Goal: Task Accomplishment & Management: Use online tool/utility

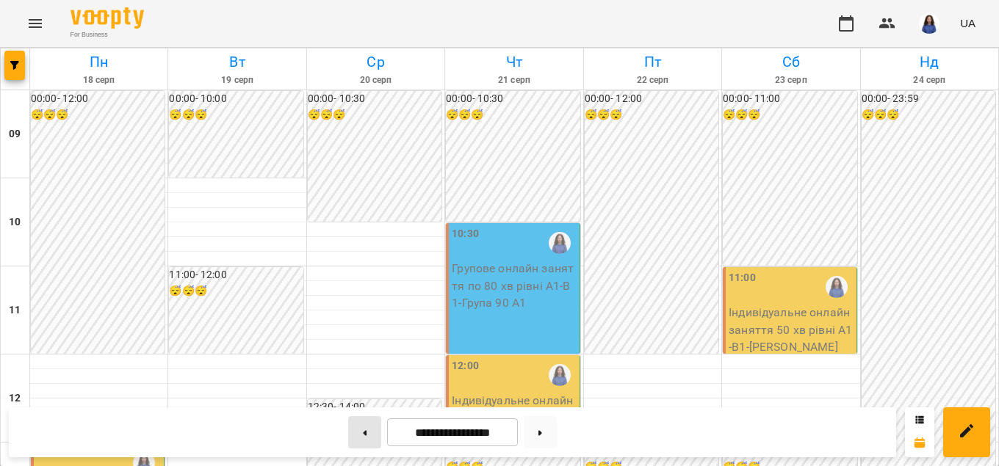
click at [348, 423] on button at bounding box center [364, 433] width 33 height 32
type input "**********"
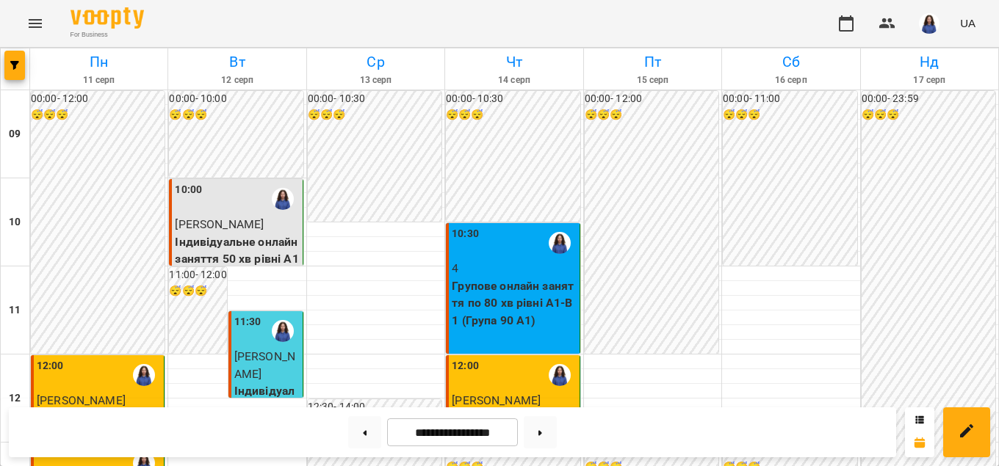
scroll to position [419, 0]
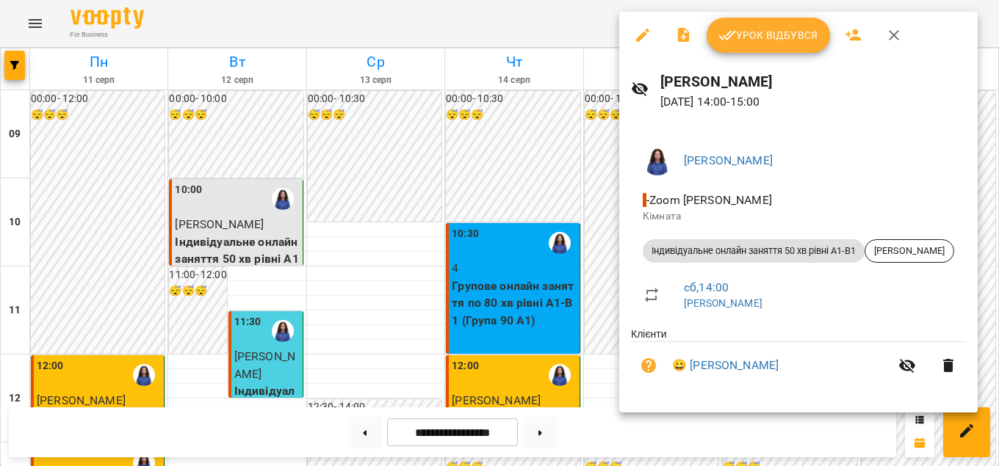
click at [779, 34] on span "Урок відбувся" at bounding box center [768, 35] width 100 height 18
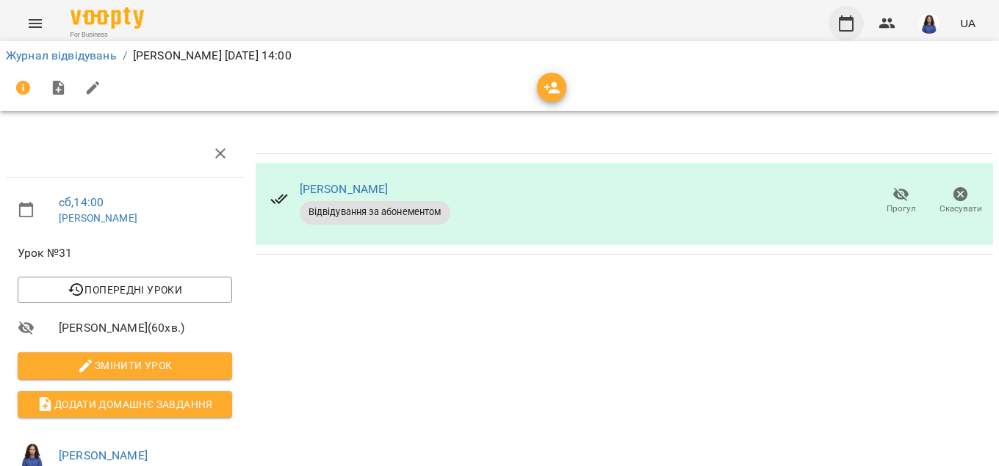
click at [840, 23] on icon "button" at bounding box center [846, 23] width 15 height 16
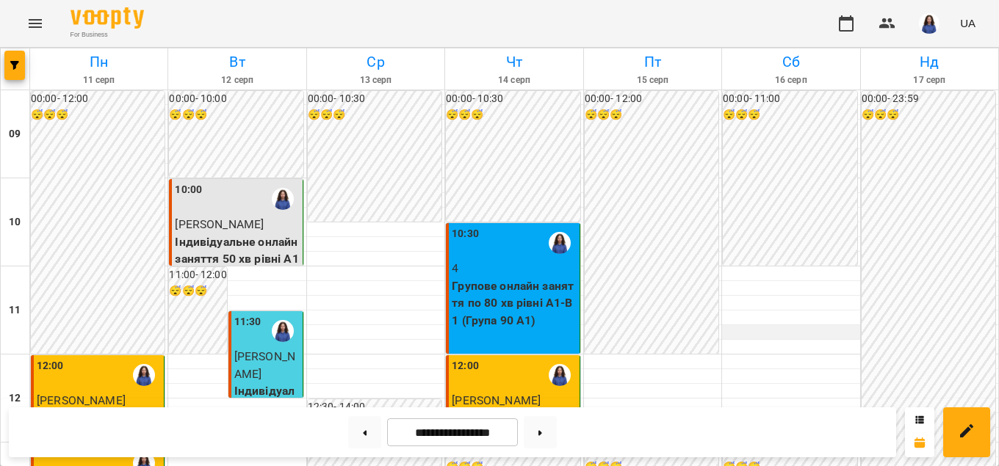
scroll to position [502, 0]
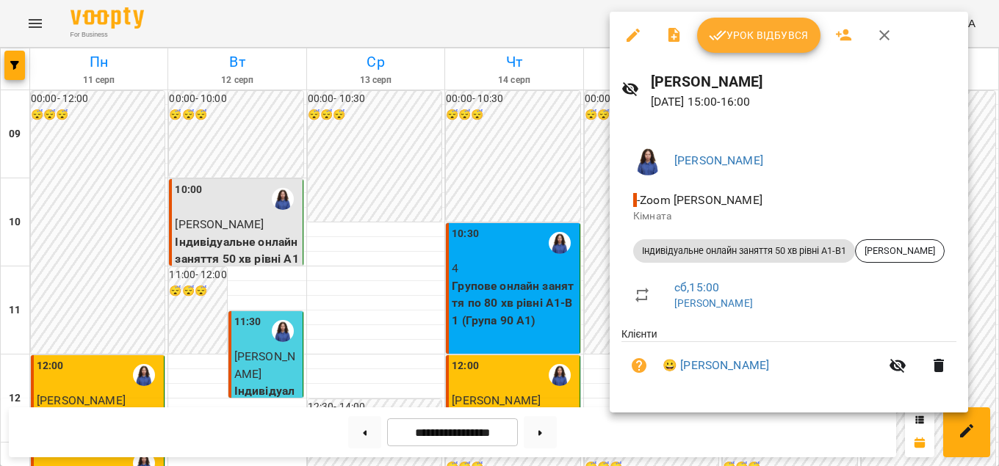
click at [768, 40] on span "Урок відбувся" at bounding box center [759, 35] width 100 height 18
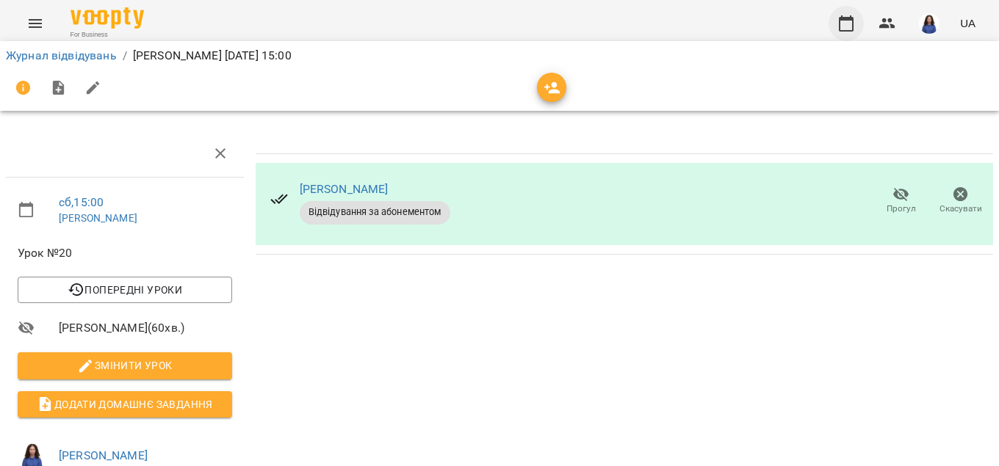
click at [849, 19] on icon "button" at bounding box center [846, 23] width 15 height 16
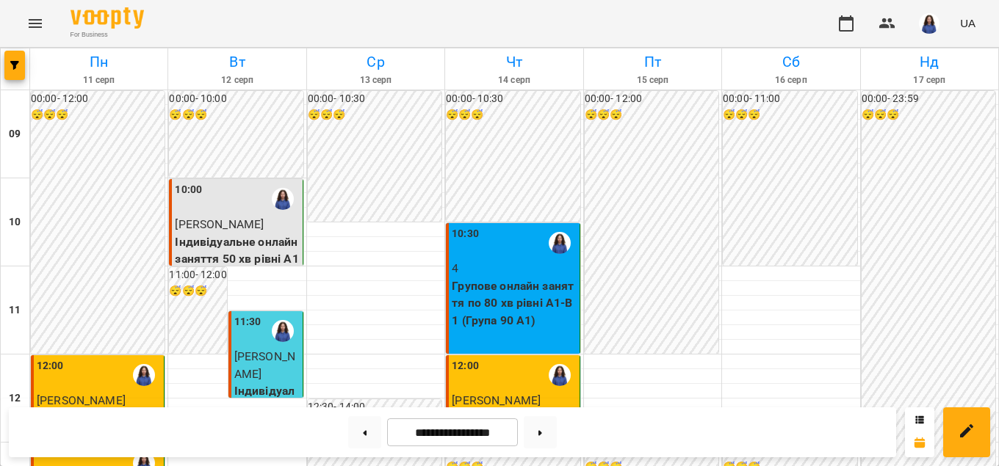
scroll to position [335, 0]
click at [929, 20] on img "button" at bounding box center [929, 23] width 21 height 21
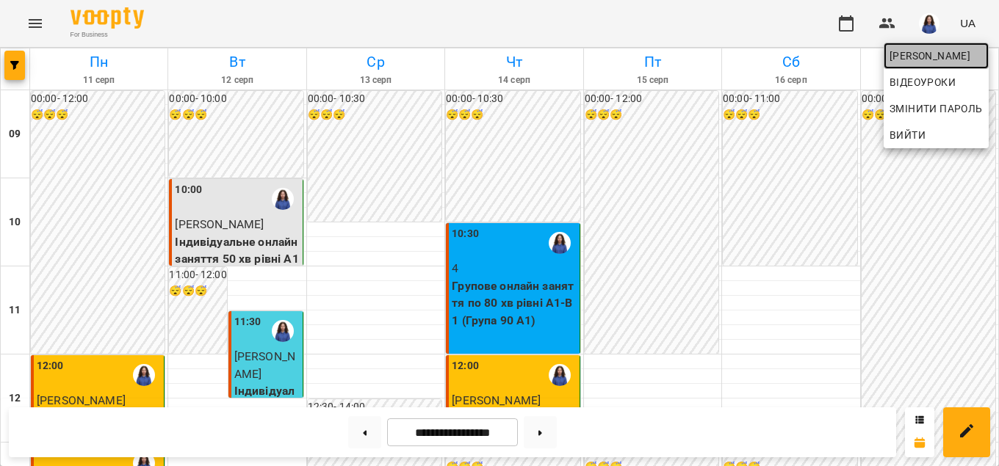
click at [920, 58] on span "[PERSON_NAME]" at bounding box center [936, 56] width 93 height 18
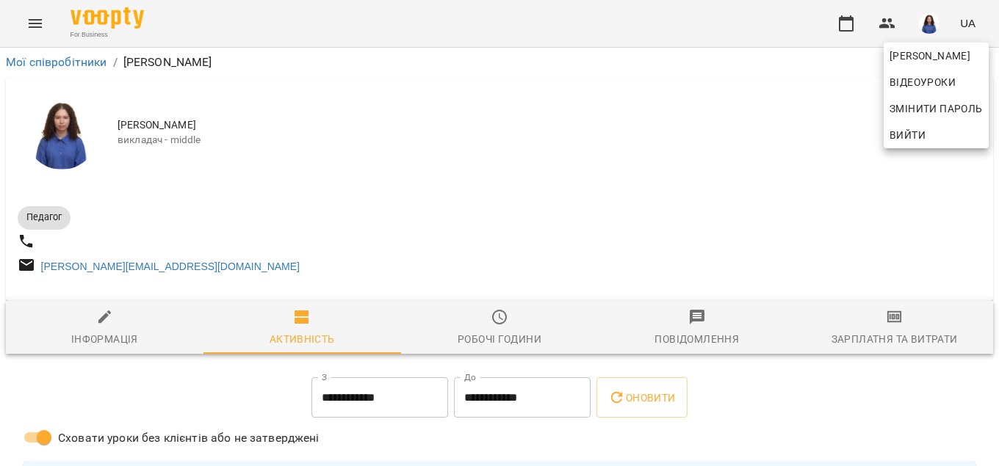
click at [886, 342] on div at bounding box center [499, 233] width 999 height 466
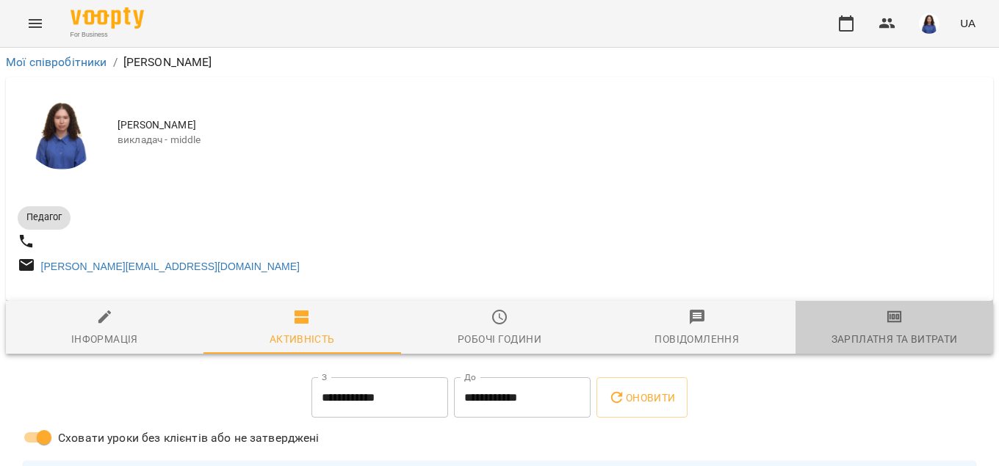
click at [882, 319] on span "Зарплатня та Витрати" at bounding box center [894, 329] width 180 height 40
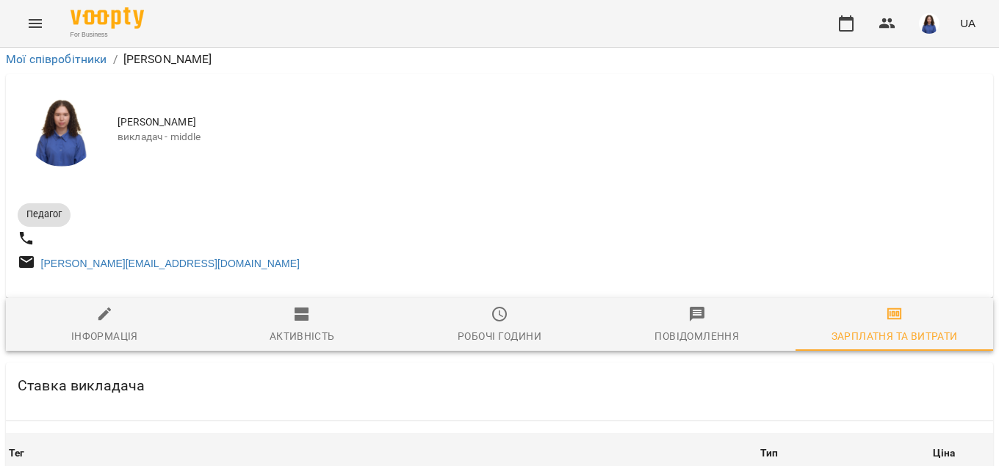
scroll to position [2177, 0]
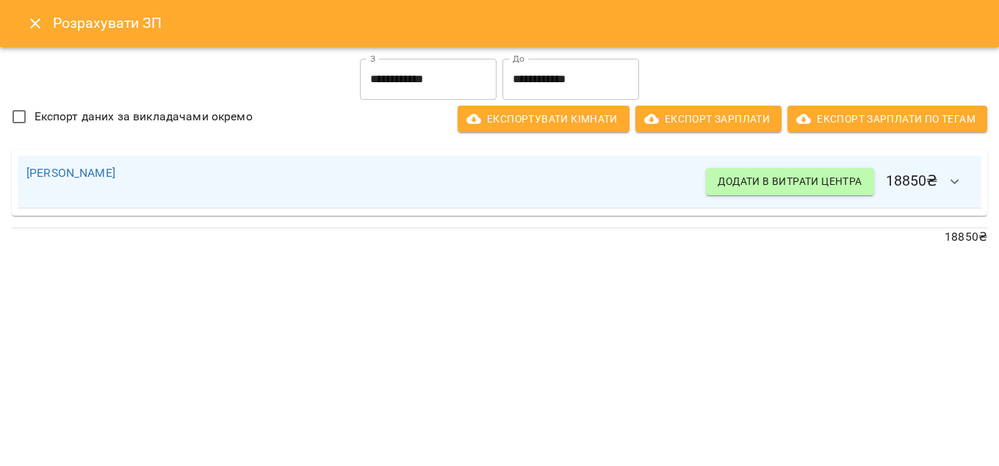
click at [26, 12] on button "Close" at bounding box center [35, 23] width 35 height 35
